Goal: Task Accomplishment & Management: Use online tool/utility

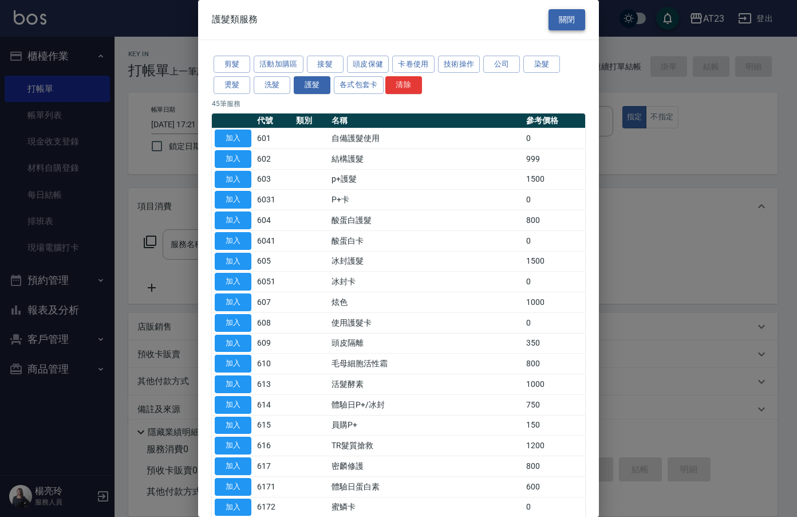
click at [565, 27] on button "關閉" at bounding box center [567, 19] width 37 height 21
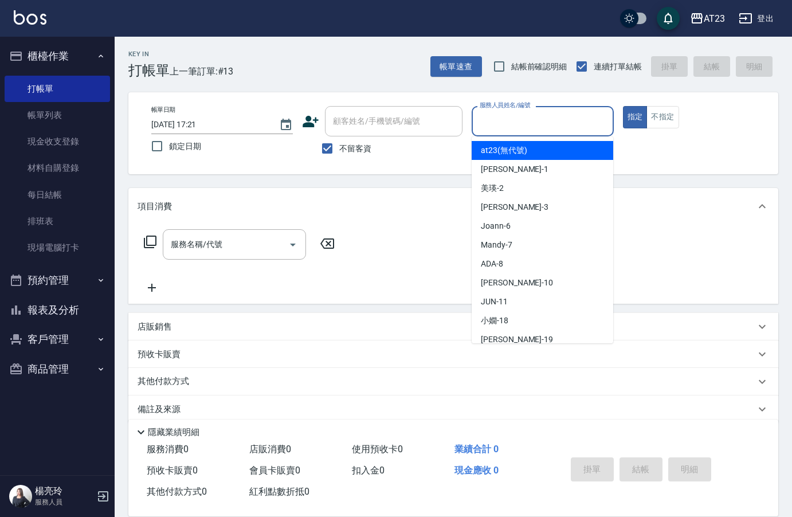
click at [518, 123] on input "服務人員姓名/編號" at bounding box center [542, 121] width 131 height 20
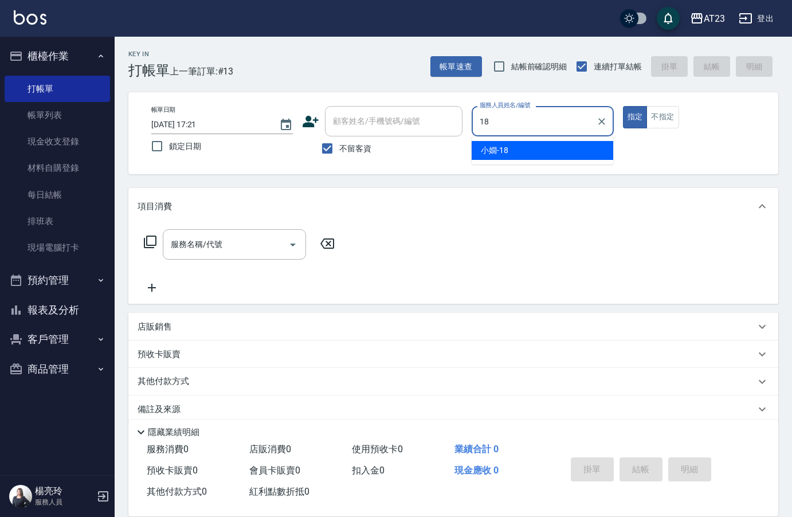
type input "18"
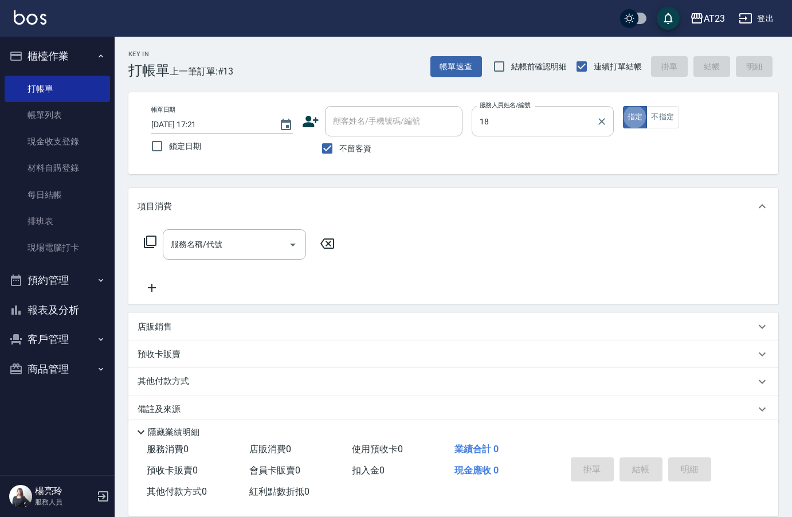
type button "true"
type input "[PERSON_NAME]-18"
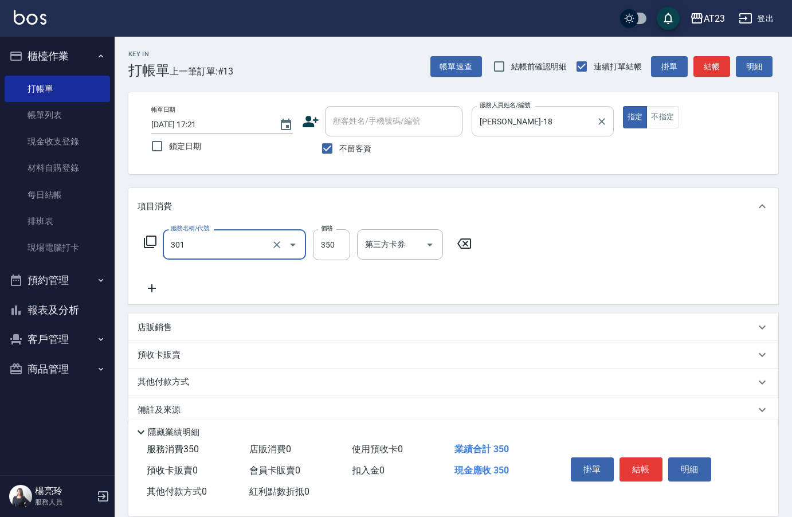
type input "造型剪髮(301)"
type input "400"
click at [633, 463] on button "結帳" at bounding box center [640, 469] width 43 height 24
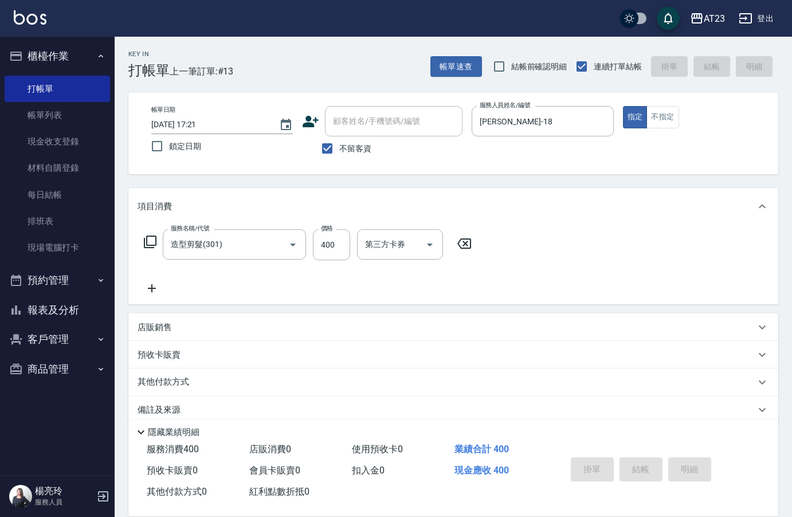
type input "[DATE] 19:09"
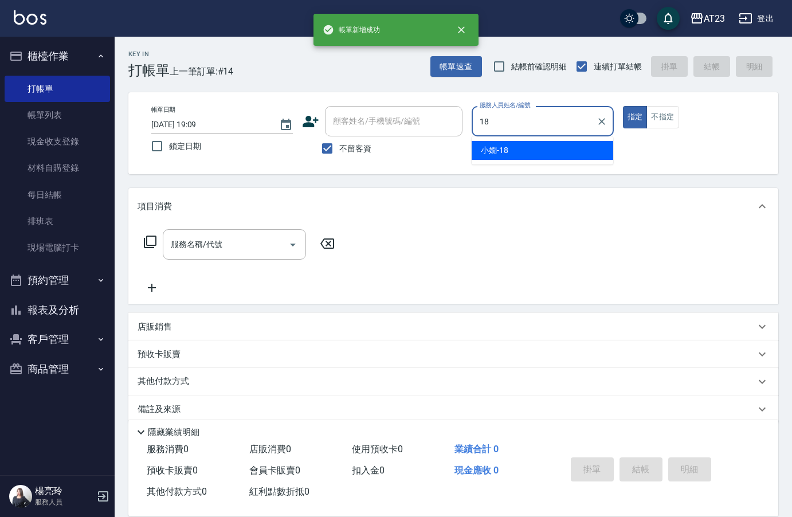
type input "[PERSON_NAME]-18"
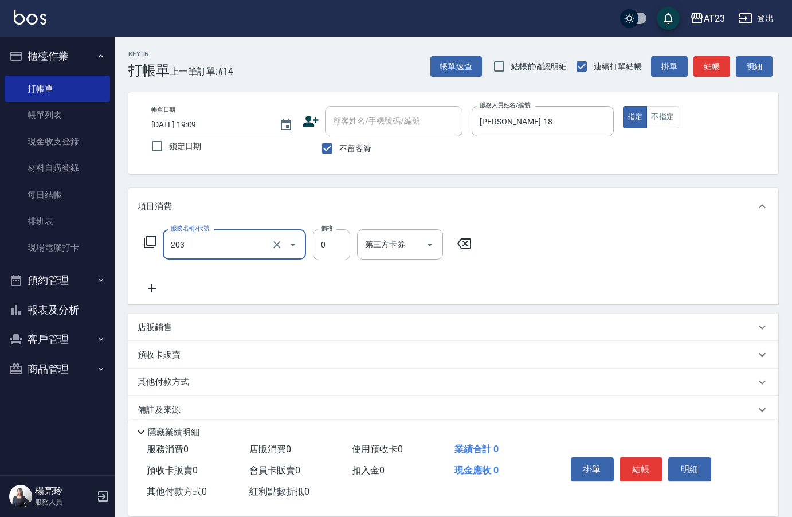
type input "使用洗髮卡(203)"
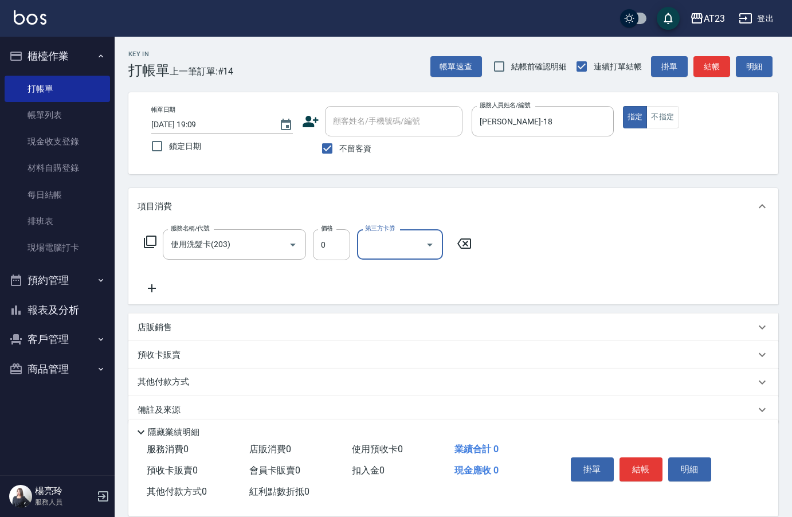
click at [151, 242] on icon at bounding box center [150, 242] width 14 height 14
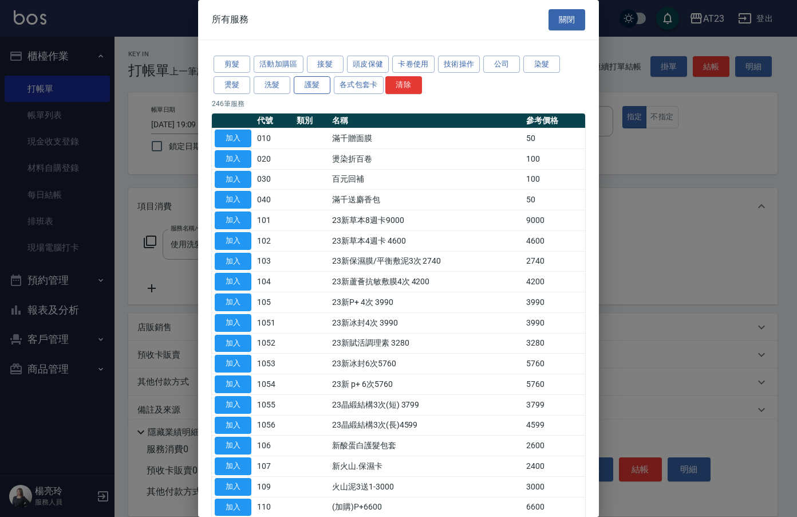
click at [318, 89] on button "護髮" at bounding box center [312, 85] width 37 height 18
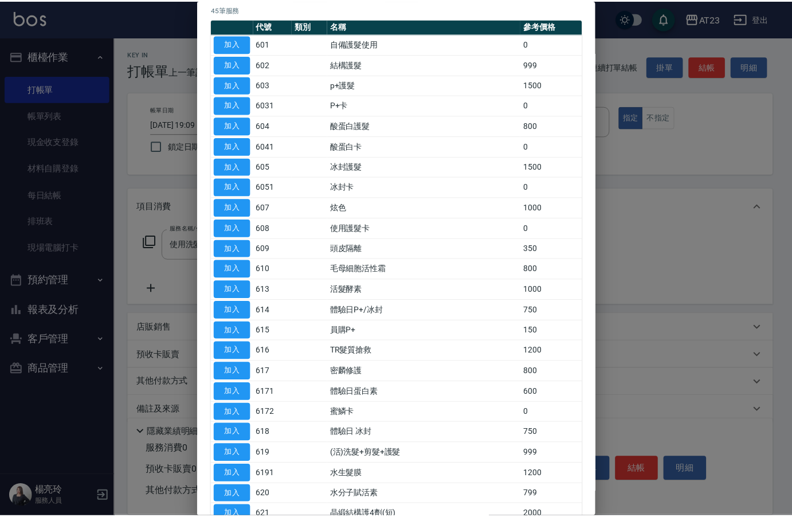
scroll to position [115, 0]
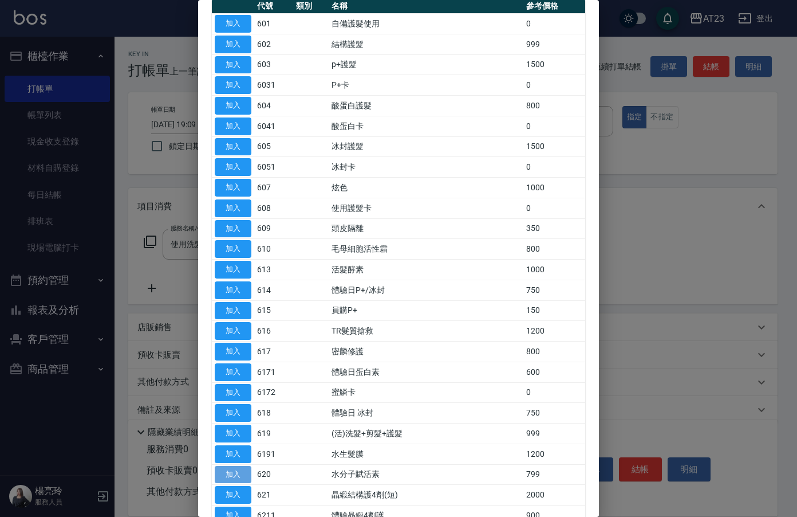
click at [245, 476] on button "加入" at bounding box center [233, 475] width 37 height 18
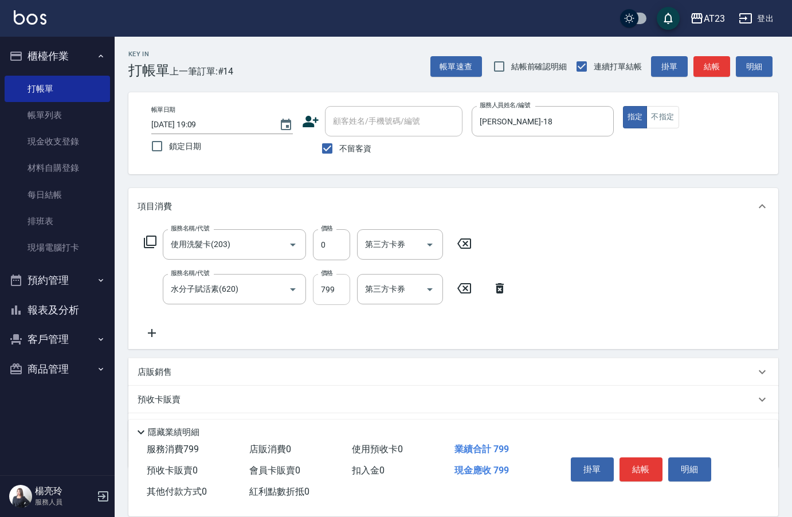
click at [335, 285] on input "799" at bounding box center [331, 289] width 37 height 31
type input "700"
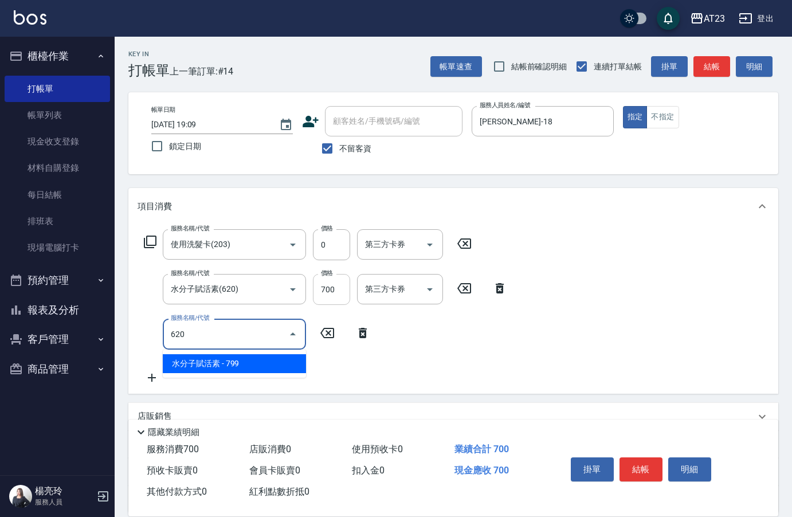
type input "水分子賦活素(620)"
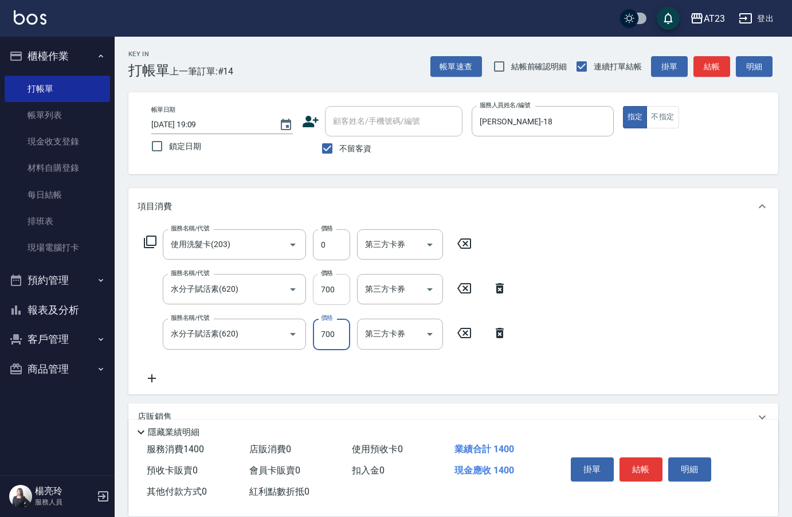
type input "700"
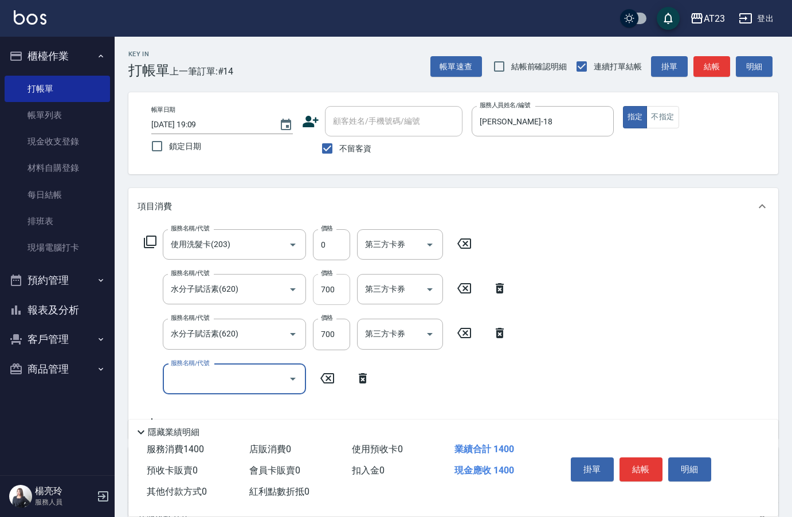
type input "7"
type input "水分子賦活素(620)"
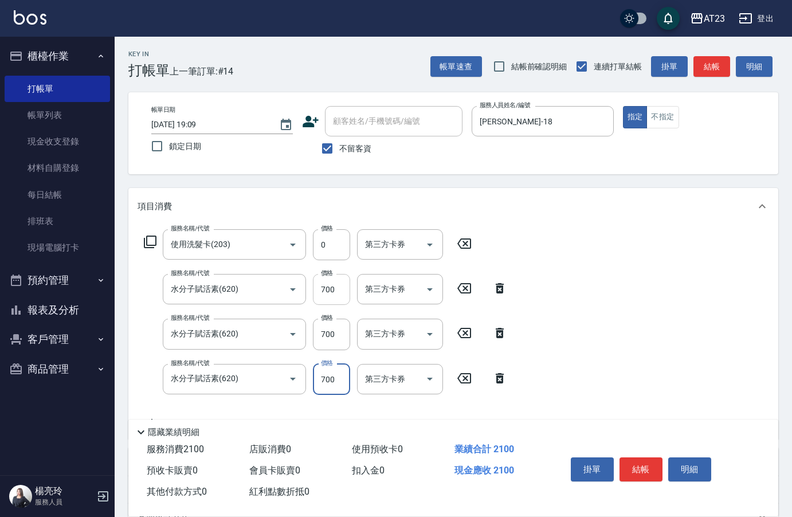
type input "700"
type input "水分子賦活素(620)"
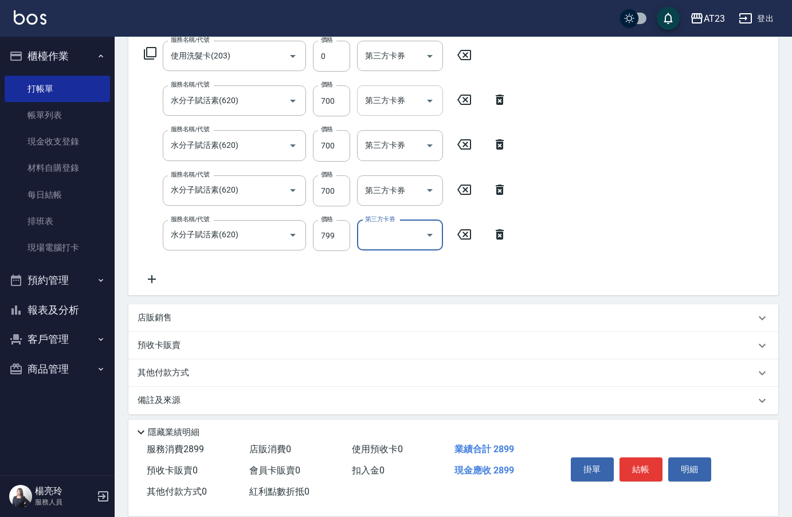
scroll to position [196, 0]
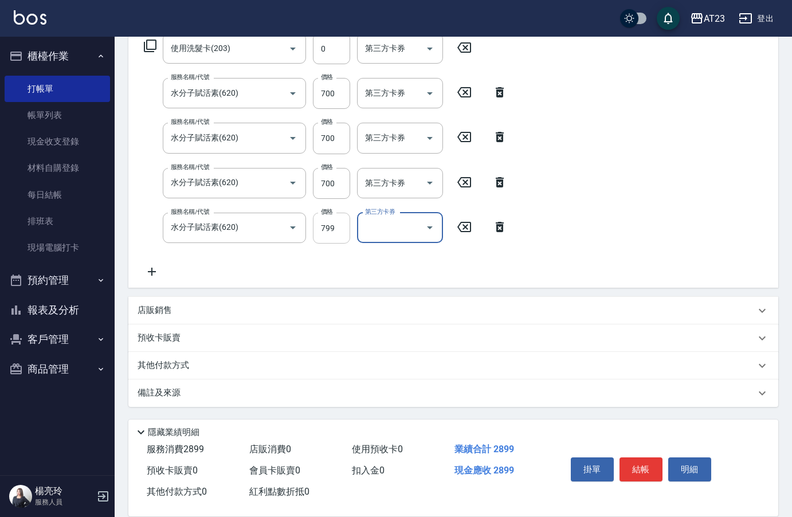
click at [341, 220] on input "799" at bounding box center [331, 228] width 37 height 31
type input "700"
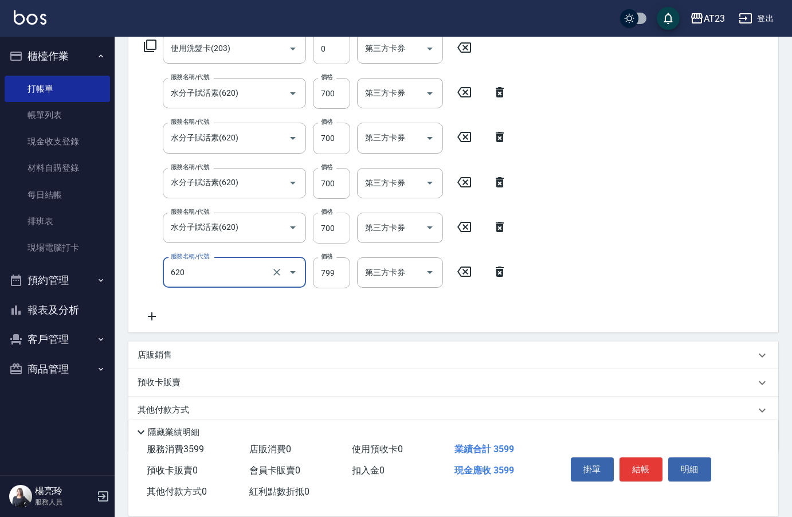
type input "水分子賦活素(620)"
type input "700"
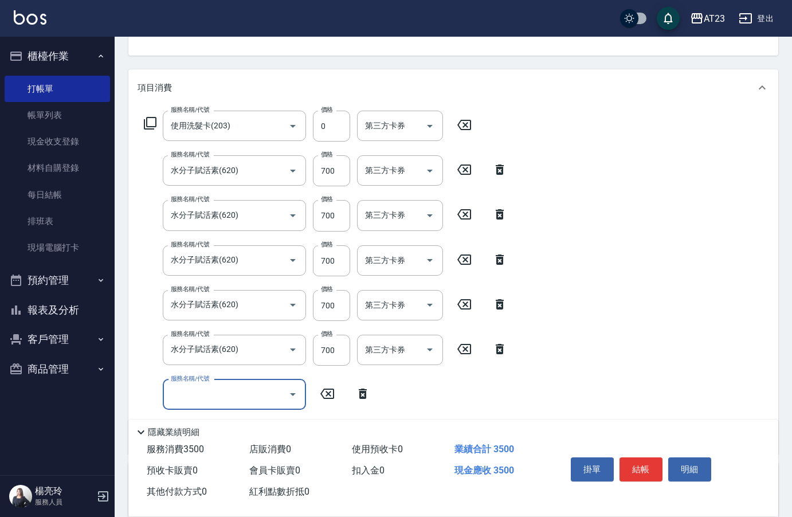
scroll to position [139, 0]
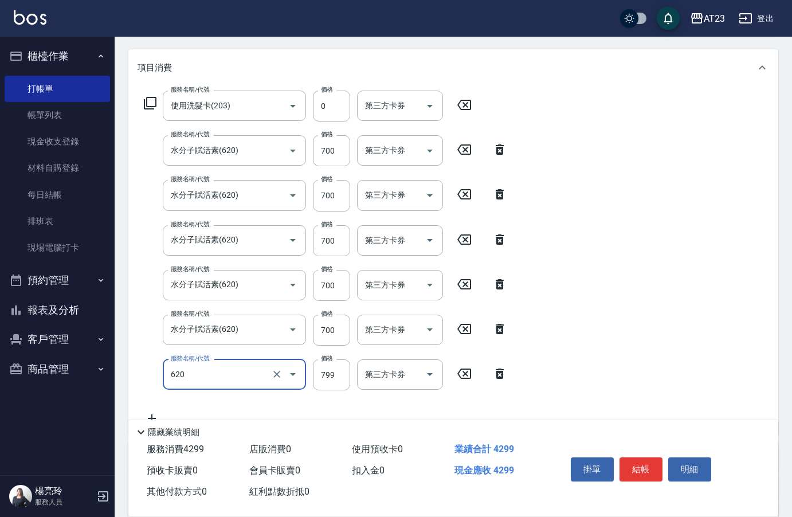
type input "水分子賦活素(620)"
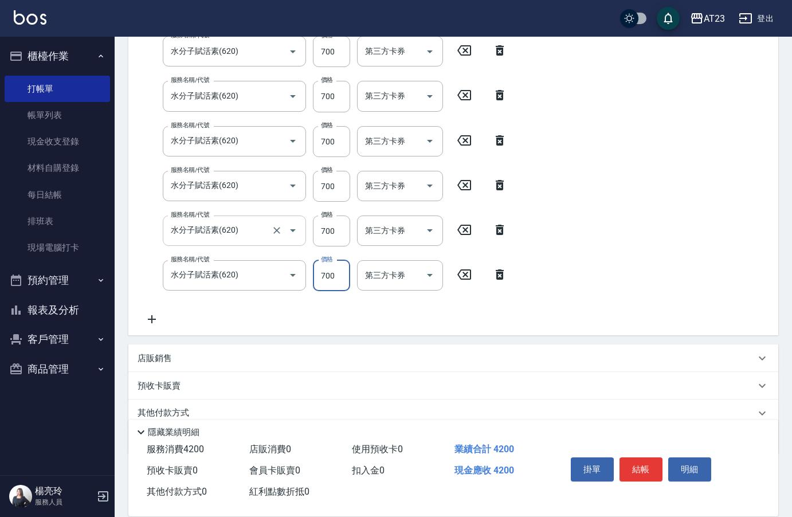
scroll to position [285, 0]
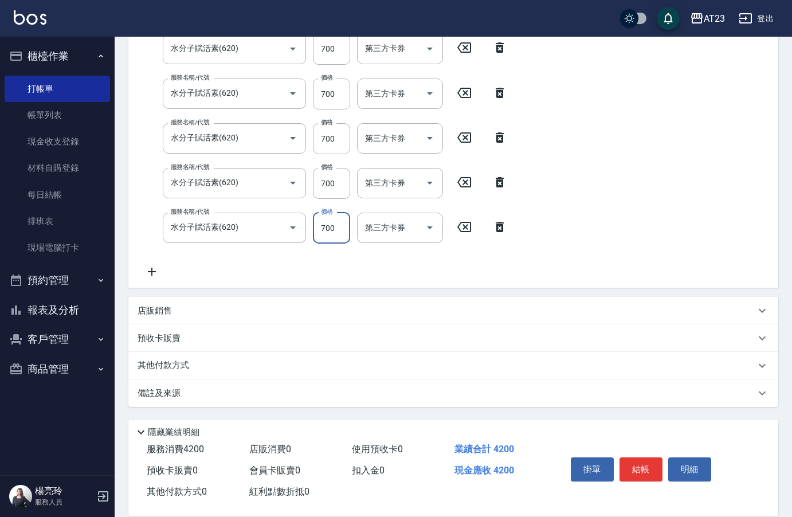
type input "700"
click at [157, 276] on icon at bounding box center [151, 272] width 29 height 14
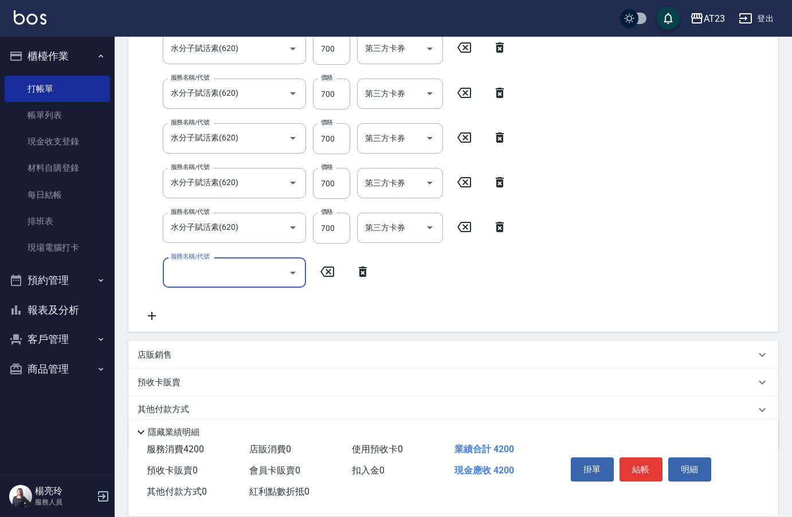
scroll to position [300, 0]
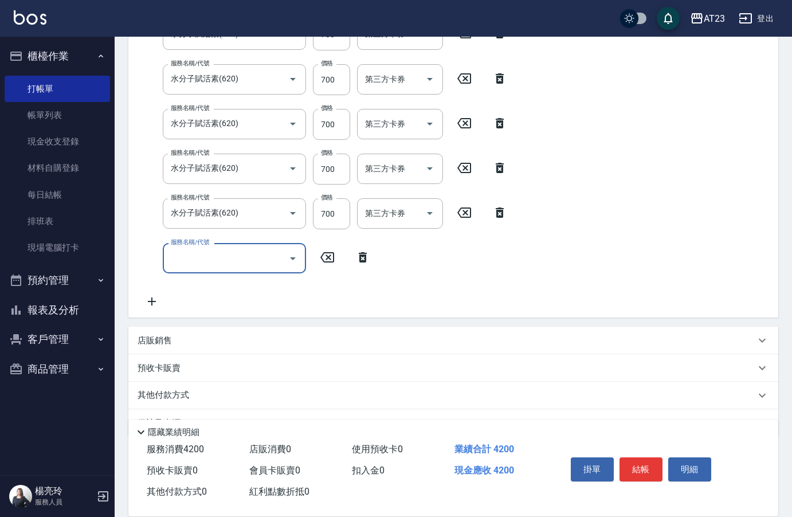
click at [204, 272] on div "服務名稱/代號" at bounding box center [234, 258] width 143 height 30
type input "補染(5011)"
type input "600"
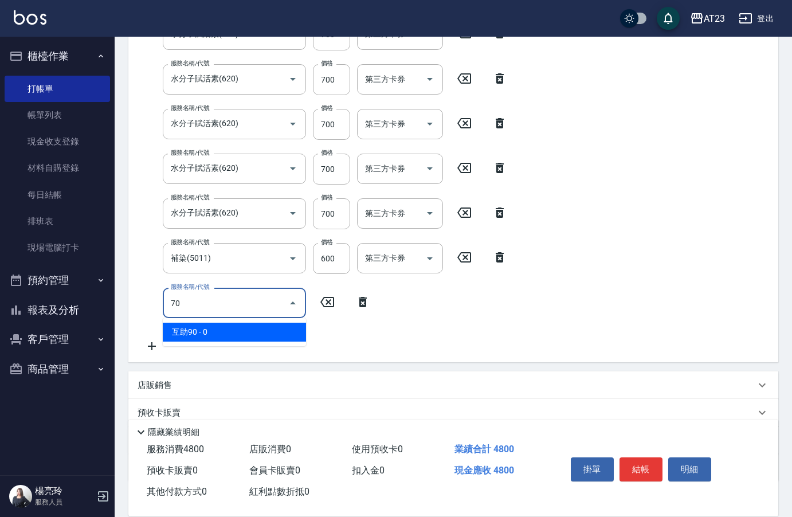
type input "7"
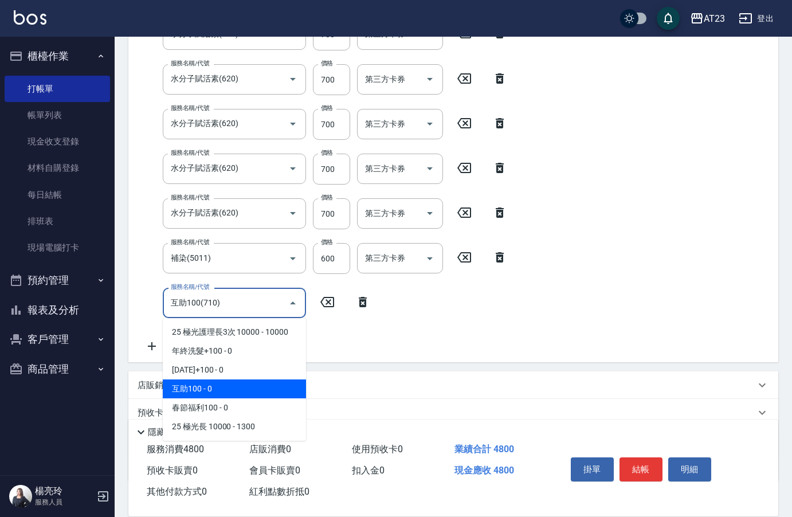
type input "互助100(710)"
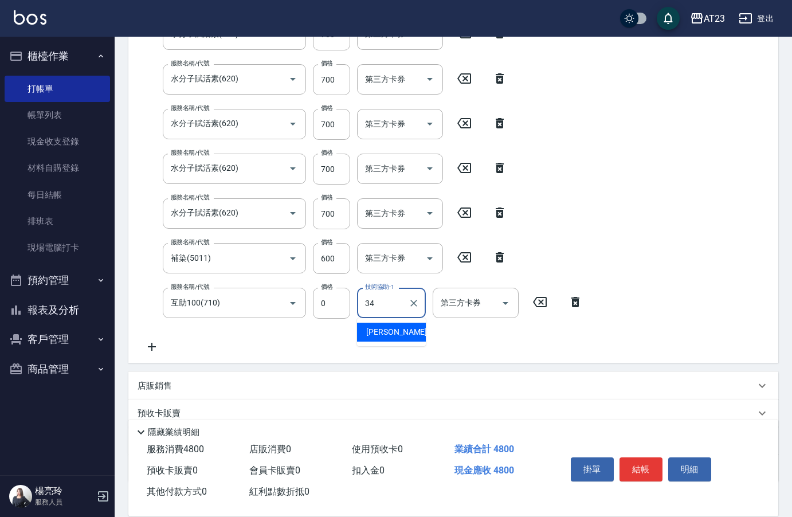
type input "Amy-34"
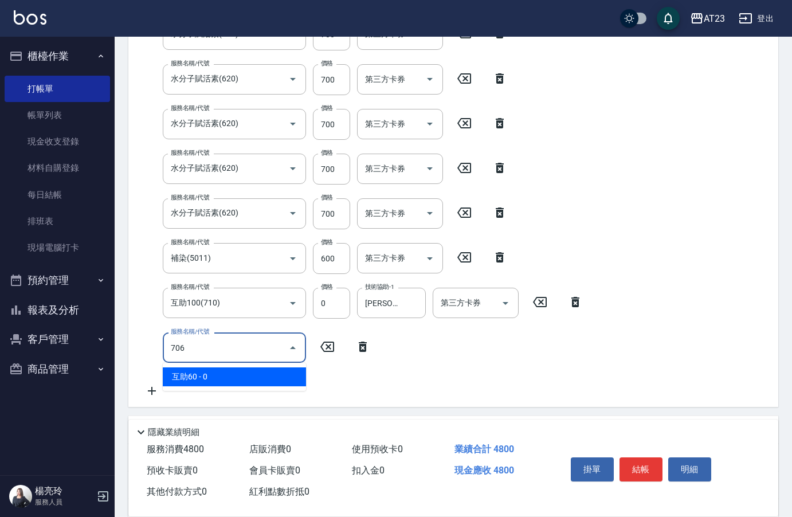
type input "互助60(706)"
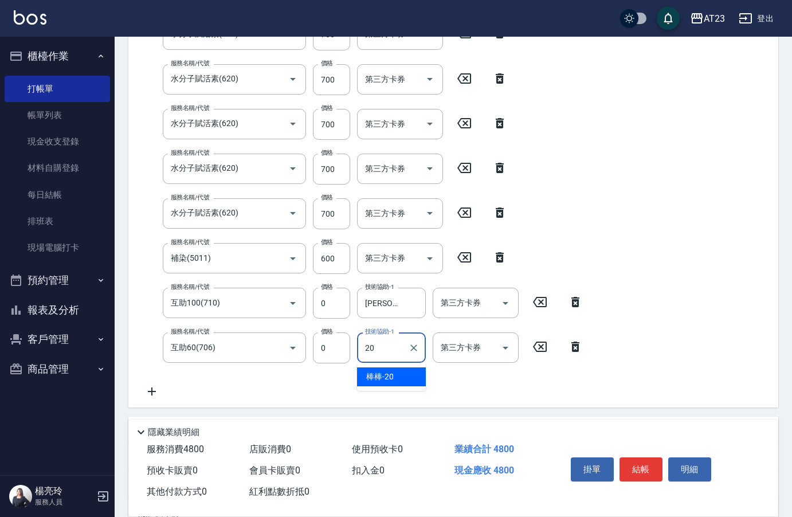
type input "棒棒-20"
click at [639, 470] on button "結帳" at bounding box center [640, 469] width 43 height 24
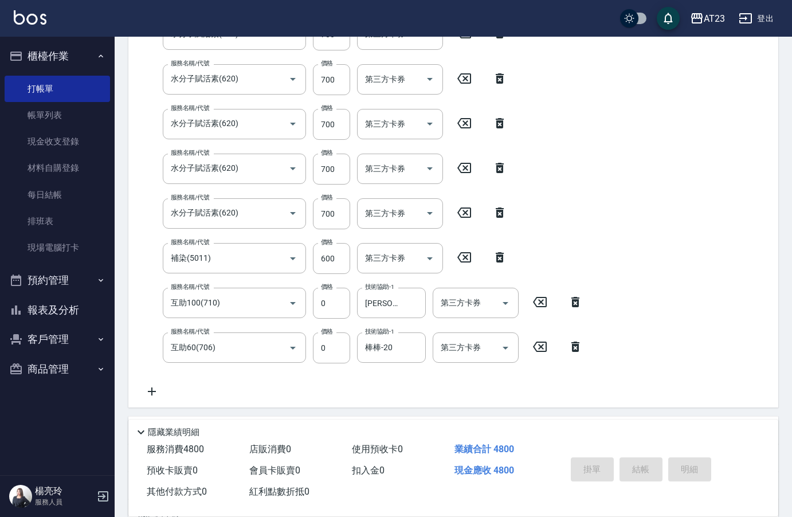
type input "2025/09/22 19:11"
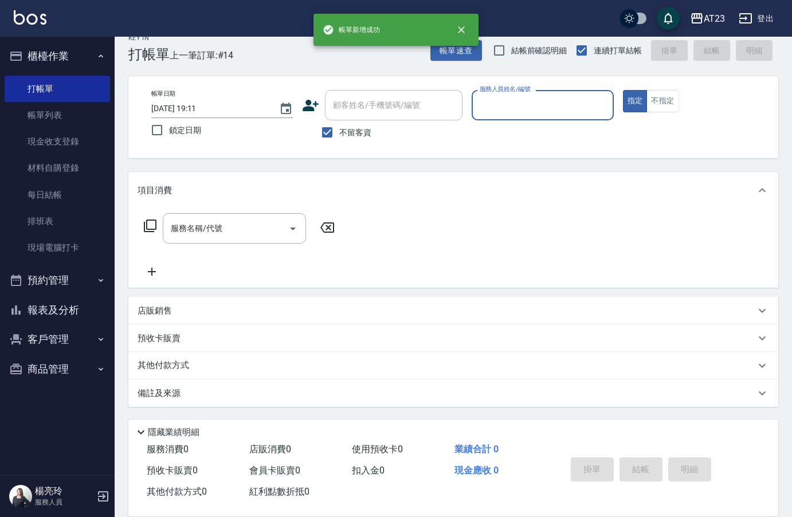
scroll to position [16, 0]
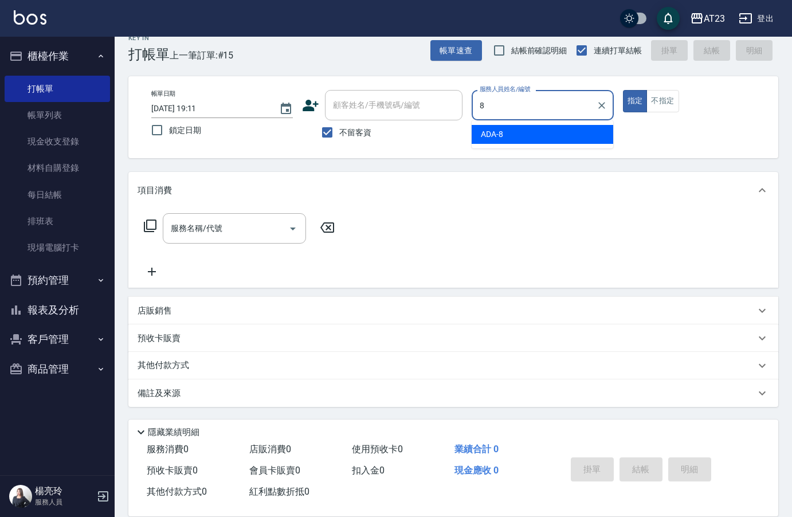
type input "ADA-8"
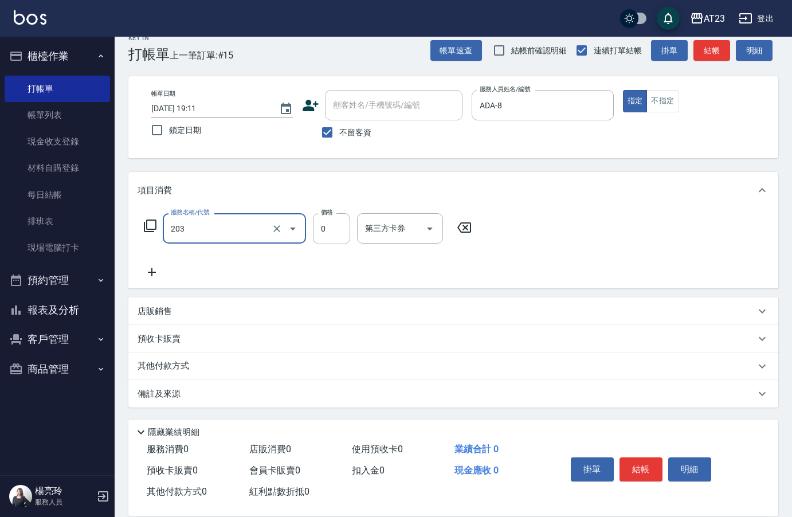
type input "使用洗髮卡(203)"
click at [642, 469] on button "結帳" at bounding box center [640, 469] width 43 height 24
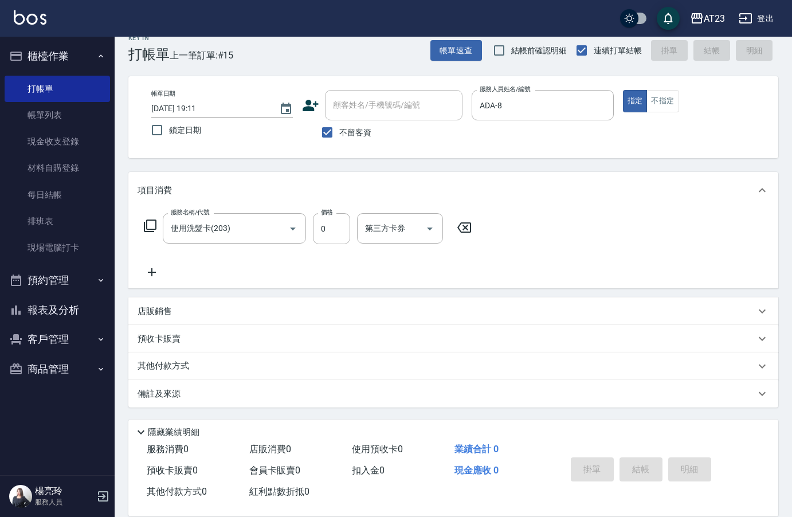
type input "2025/09/22 19:12"
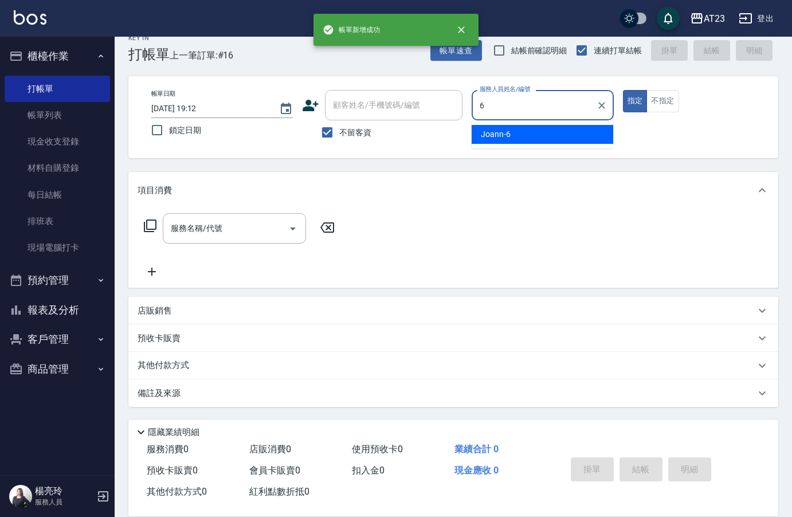
type input "Joann-6"
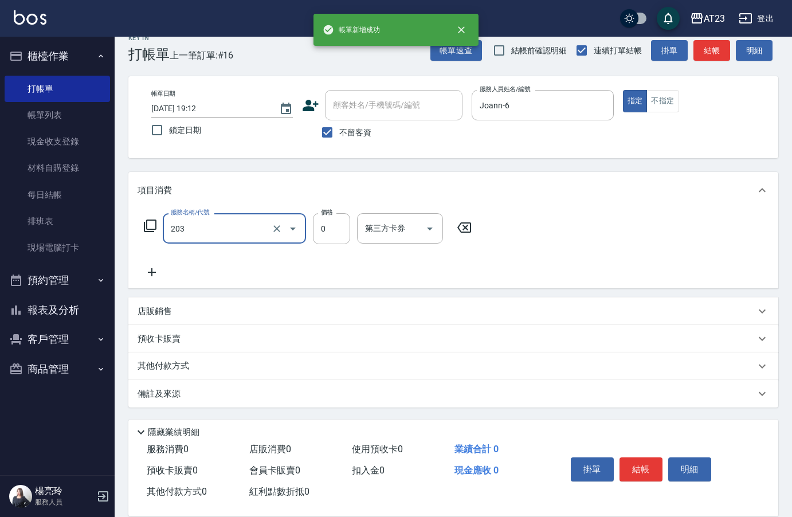
type input "使用洗髮卡(203)"
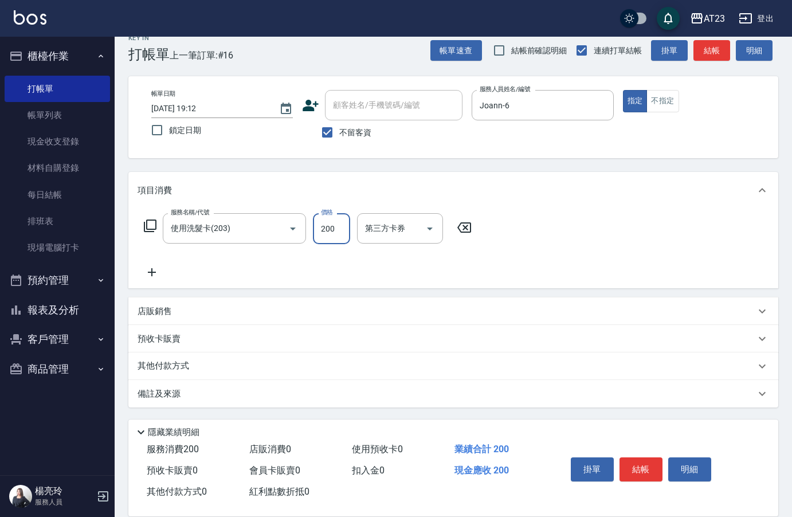
type input "200"
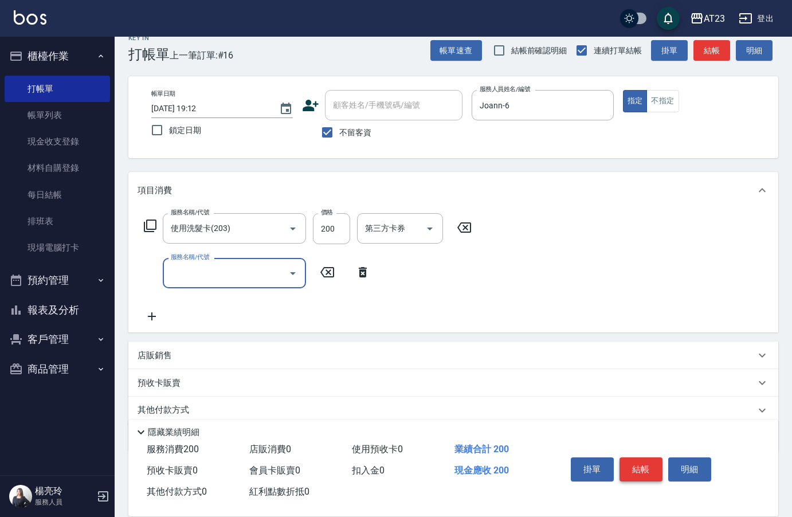
click at [644, 465] on button "結帳" at bounding box center [640, 469] width 43 height 24
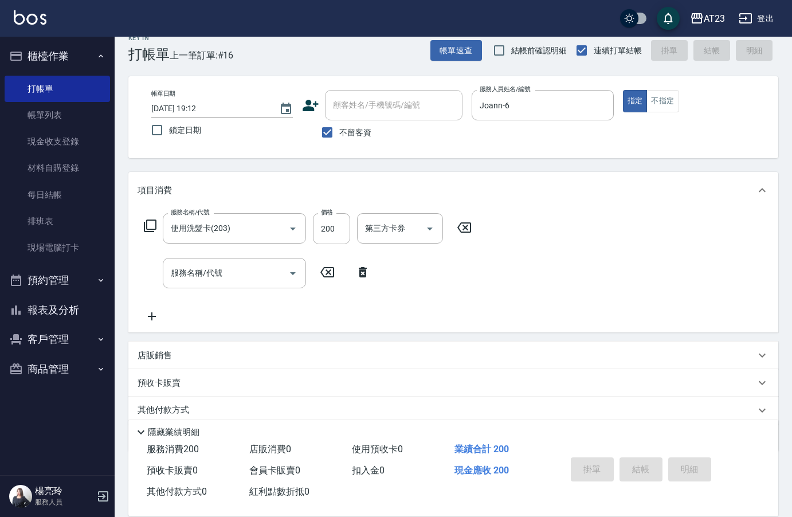
type input "2025/09/22 19:14"
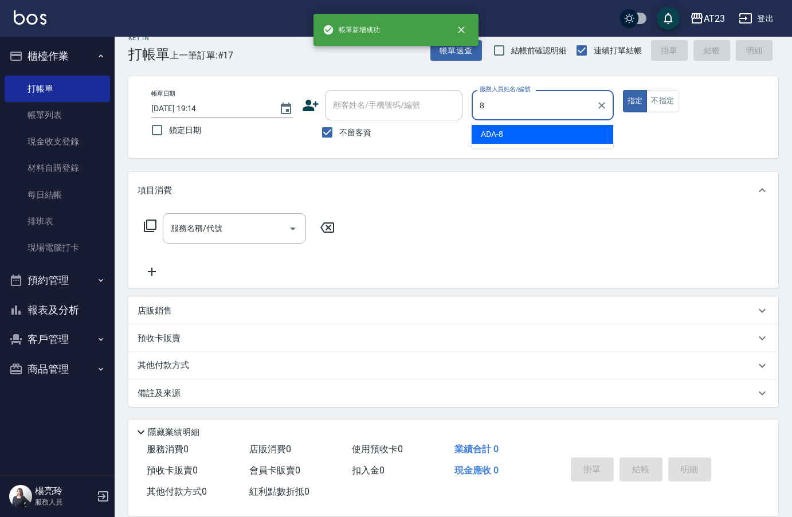
type input "ADA-8"
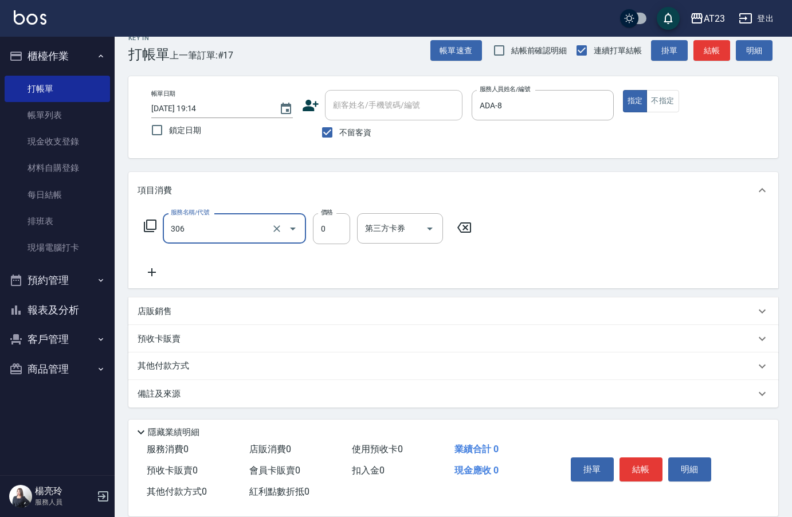
type input "剪髮卡(306)"
click at [639, 465] on button "結帳" at bounding box center [640, 469] width 43 height 24
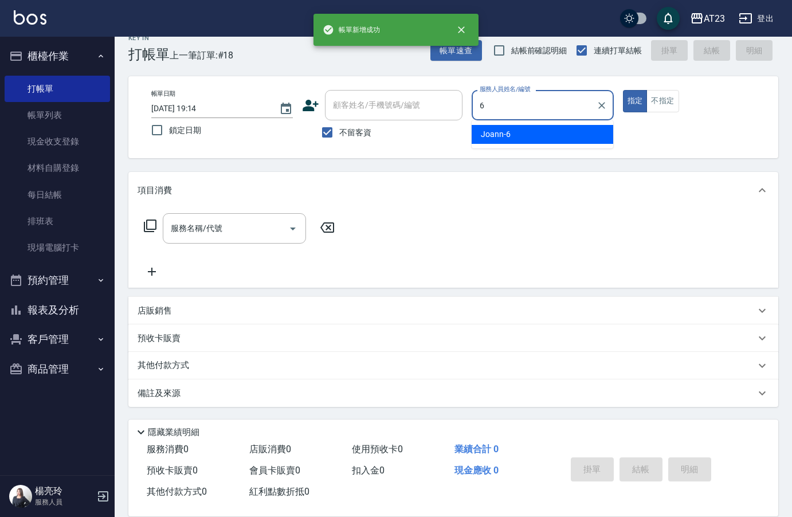
type input "Joann-6"
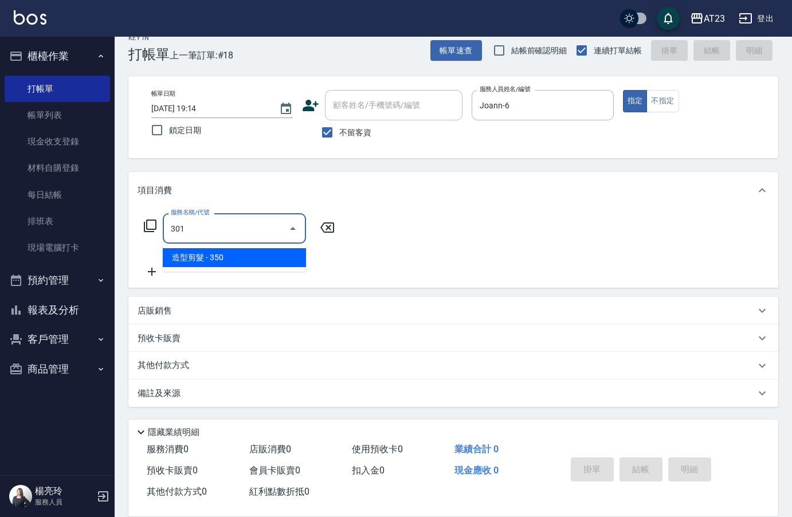
type input "造型剪髮(301)"
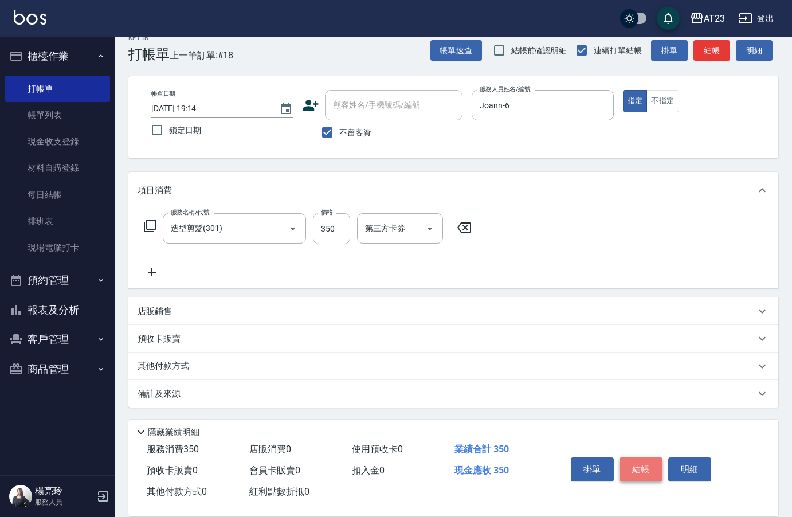
click at [650, 464] on button "結帳" at bounding box center [640, 469] width 43 height 24
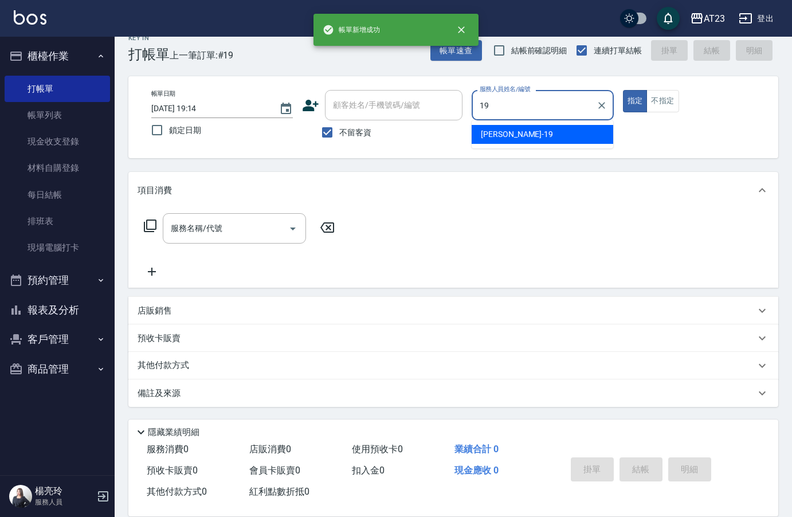
type input "亮亮-19"
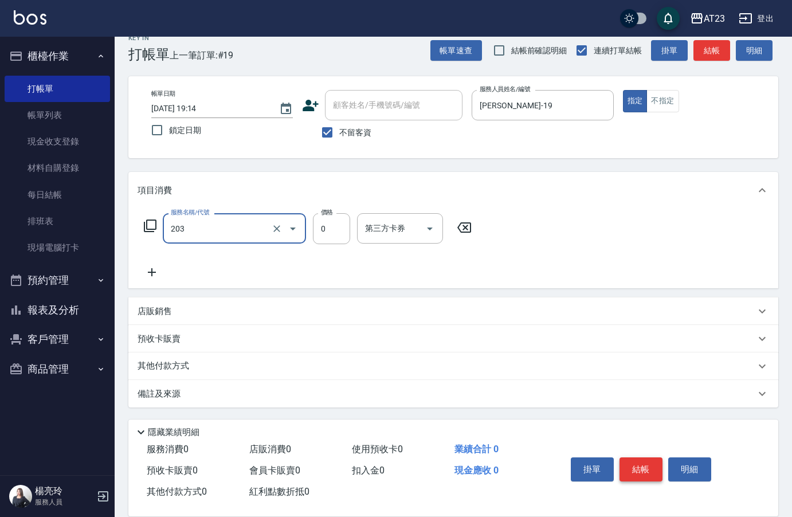
type input "使用洗髮卡(203)"
